Goal: Task Accomplishment & Management: Manage account settings

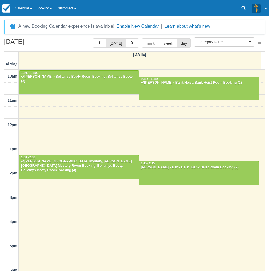
select select
drag, startPoint x: 0, startPoint y: 0, endPoint x: 36, endPoint y: 67, distance: 75.7
click at [23, 6] on link "Calendar" at bounding box center [24, 8] width 22 height 16
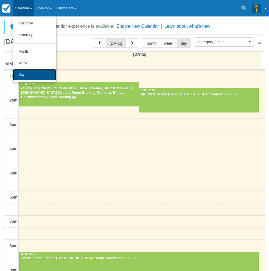
click at [35, 71] on link "Day" at bounding box center [34, 75] width 43 height 12
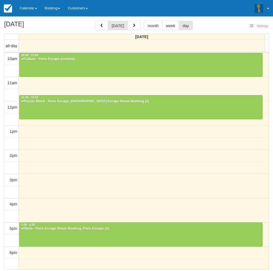
select select
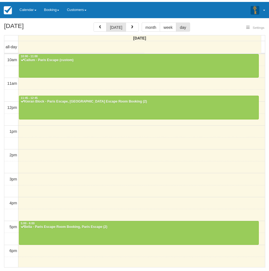
scroll to position [86, 0]
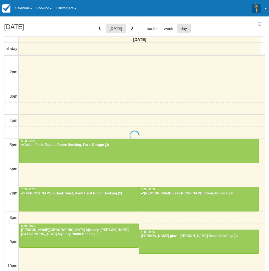
select select
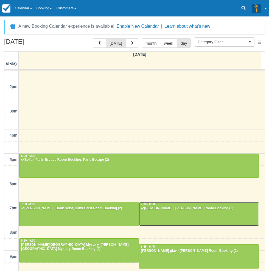
click at [168, 212] on div at bounding box center [198, 214] width 119 height 24
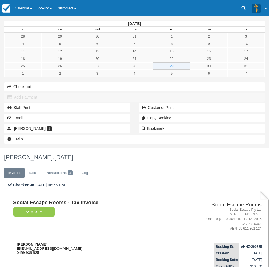
click at [47, 242] on strong "[PERSON_NAME]" at bounding box center [32, 244] width 31 height 4
drag, startPoint x: 93, startPoint y: 112, endPoint x: 103, endPoint y: 112, distance: 9.9
click at [47, 242] on strong "[PERSON_NAME]" at bounding box center [32, 244] width 31 height 4
copy strong "[PERSON_NAME]"
click at [7, 148] on div "[DATE] Mon Tue Wed Thu Fri Sat Sun 28 29 30 31 1 2 3 4 5 6 7 8 9 10 11 12 13 14…" at bounding box center [134, 82] width 269 height 132
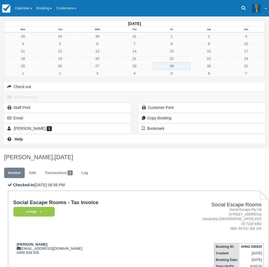
click at [129, 238] on td "Nicholas Robinson robinson_nic@outlook.com 0499 939 935" at bounding box center [85, 253] width 144 height 31
click at [40, 167] on link "Edit" at bounding box center [32, 172] width 15 height 11
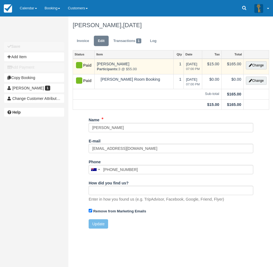
type input "0499 939 935"
click at [253, 64] on button "Change" at bounding box center [256, 65] width 21 height 8
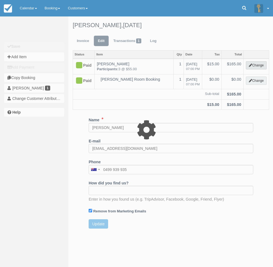
select select "2"
type input "165.00"
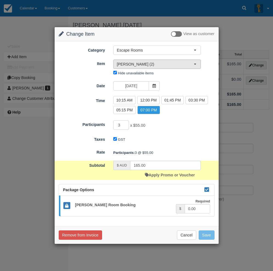
click at [150, 65] on span "Ransom (2)" at bounding box center [155, 63] width 77 height 5
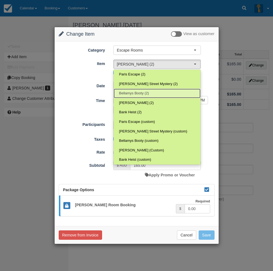
click at [147, 91] on span "Bellamys Booty (2)" at bounding box center [134, 93] width 30 height 5
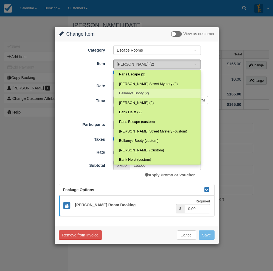
select select "69"
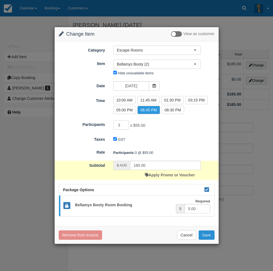
click at [206, 236] on button "Save" at bounding box center [206, 234] width 16 height 9
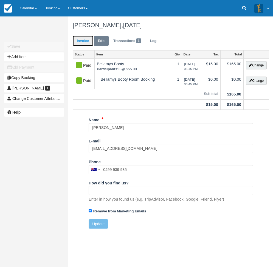
click at [81, 41] on link "Invoice" at bounding box center [83, 41] width 21 height 11
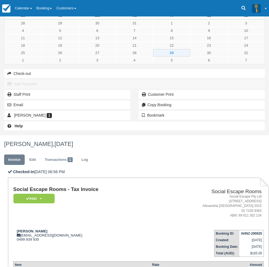
scroll to position [20, 0]
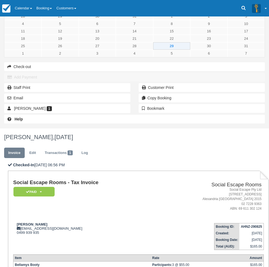
type textarea "They booked [PERSON_NAME] but realised after they entered the game room that th…"
click at [29, 13] on link "Calendar" at bounding box center [24, 8] width 22 height 16
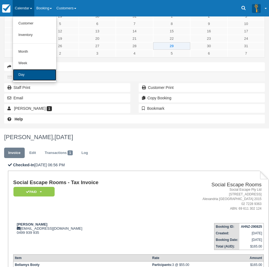
click at [30, 75] on link "Day" at bounding box center [34, 75] width 43 height 12
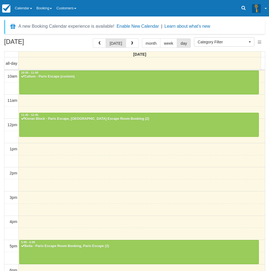
select select
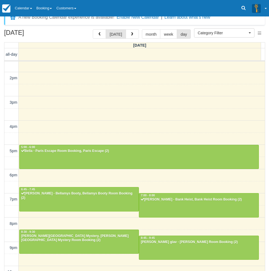
scroll to position [18, 0]
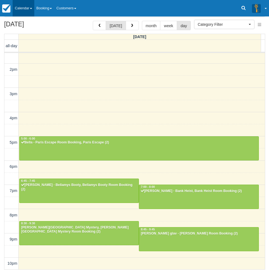
click at [28, 10] on link "Calendar" at bounding box center [24, 8] width 22 height 16
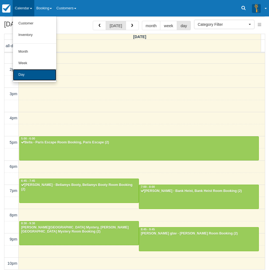
click at [29, 76] on link "Day" at bounding box center [34, 75] width 43 height 12
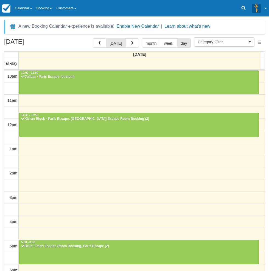
select select
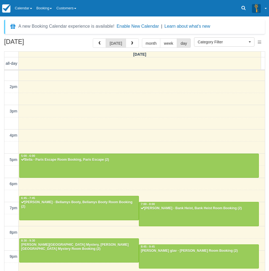
scroll to position [86, 0]
